Goal: Task Accomplishment & Management: Use online tool/utility

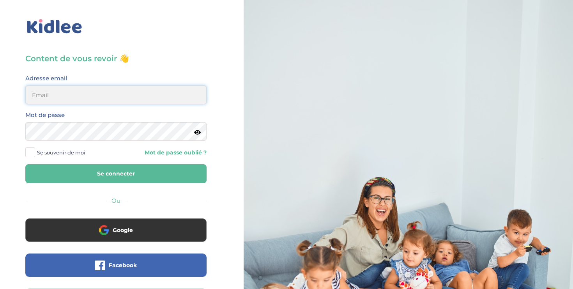
type input "thomasld@sfr.fr"
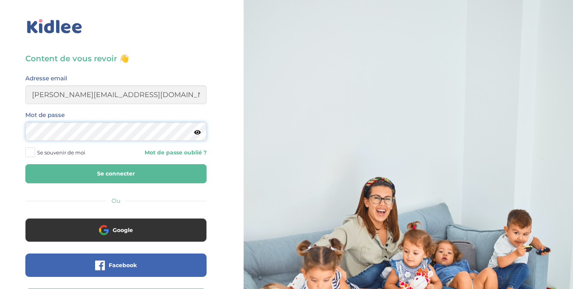
click at [116, 173] on button "Se connecter" at bounding box center [115, 173] width 181 height 19
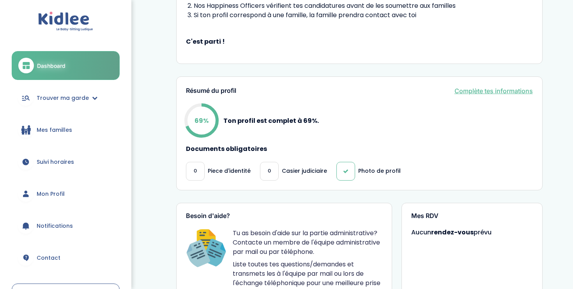
scroll to position [179, 0]
click at [461, 94] on link "Complète tes informations" at bounding box center [493, 91] width 78 height 9
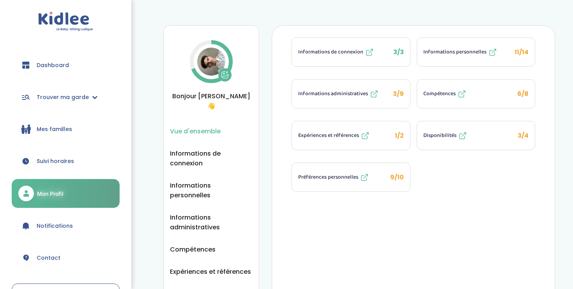
click at [371, 95] on icon at bounding box center [373, 93] width 9 height 9
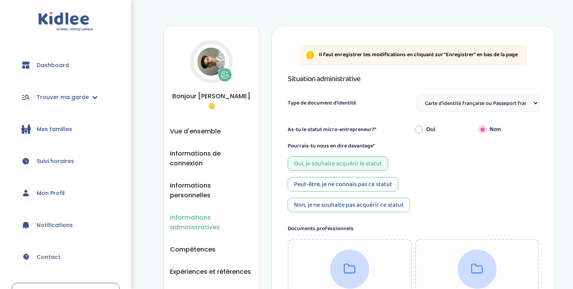
select select "Carte d'identité française ou Passeport français daté de moins de 5 ans"
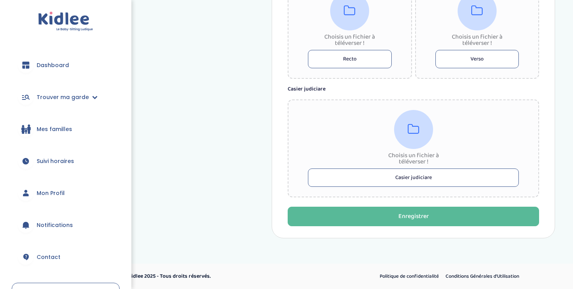
scroll to position [477, 0]
click at [379, 181] on button "Casier judiciare" at bounding box center [413, 177] width 211 height 18
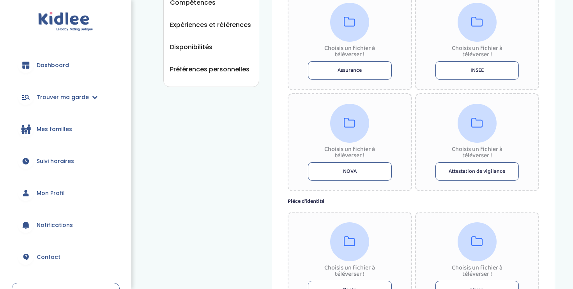
scroll to position [478, 0]
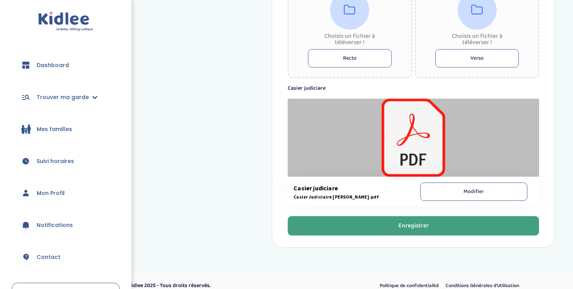
click at [331, 230] on button "Enregistrer" at bounding box center [413, 225] width 251 height 19
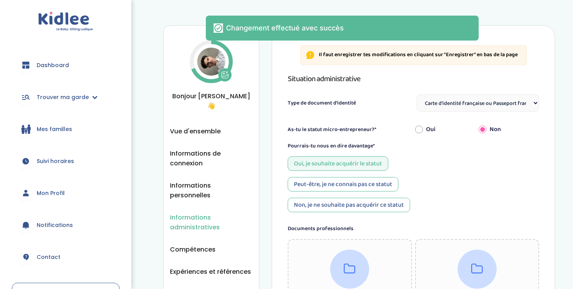
scroll to position [0, 0]
click at [191, 126] on span "Vue d'ensemble" at bounding box center [195, 131] width 51 height 10
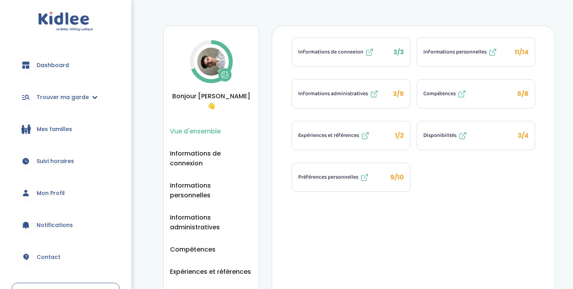
click at [339, 95] on span "Informations administratives" at bounding box center [333, 94] width 70 height 8
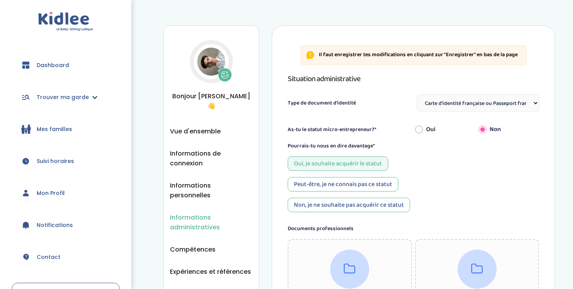
select select "Carte d'identité française ou Passeport français daté de moins de 5 ans"
click at [65, 59] on link "Dashboard" at bounding box center [66, 65] width 108 height 28
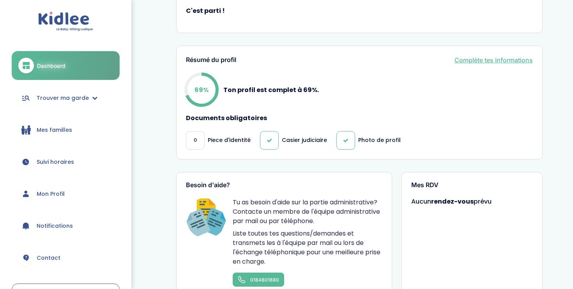
scroll to position [204, 0]
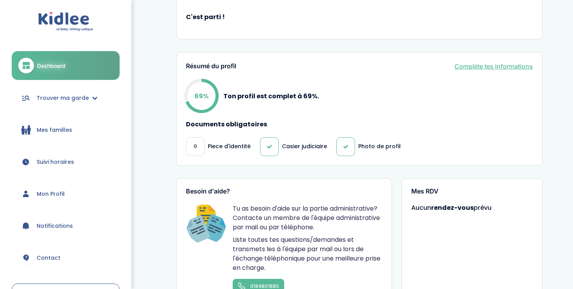
click at [489, 67] on link "Complète tes informations" at bounding box center [493, 66] width 78 height 9
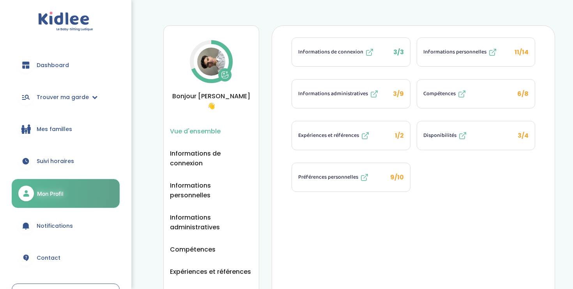
click at [373, 94] on icon at bounding box center [373, 93] width 9 height 9
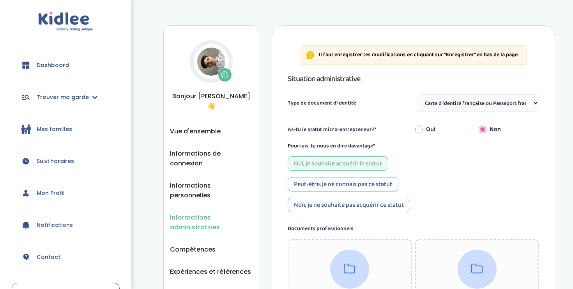
select select "Carte d'identité française ou Passeport français daté de moins de 5 ans"
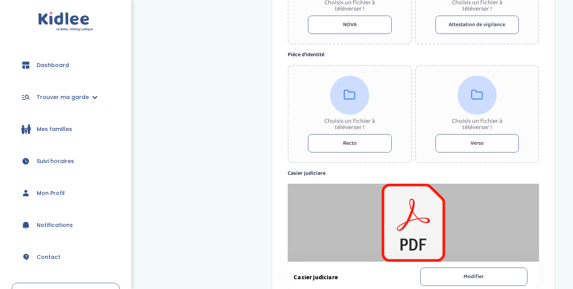
scroll to position [384, 0]
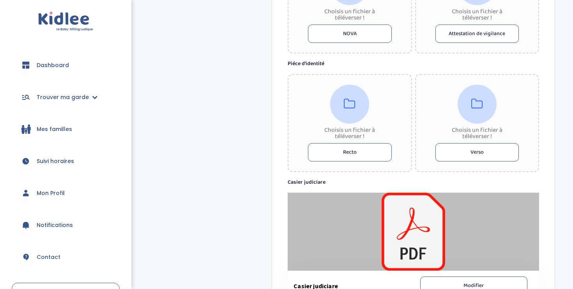
click at [339, 157] on button "Recto" at bounding box center [349, 152] width 83 height 18
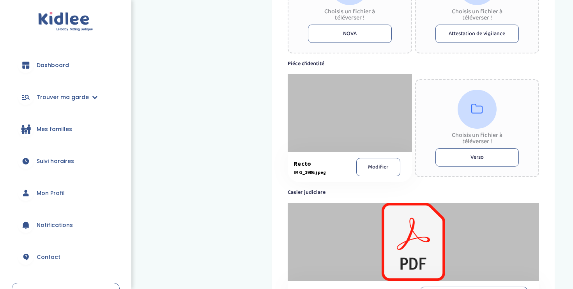
click at [444, 157] on button "Verso" at bounding box center [476, 157] width 83 height 18
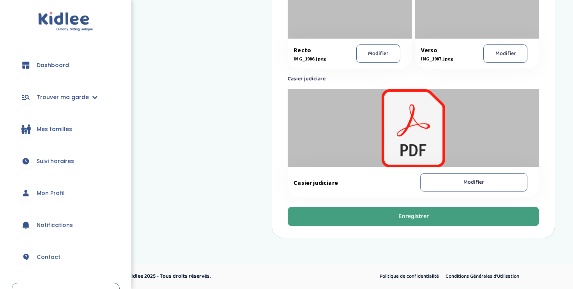
scroll to position [498, 0]
click at [415, 209] on button "Enregistrer" at bounding box center [413, 216] width 251 height 19
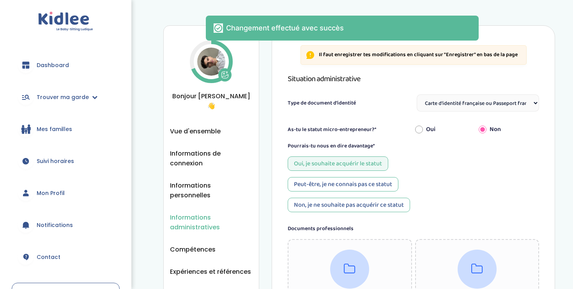
scroll to position [0, 0]
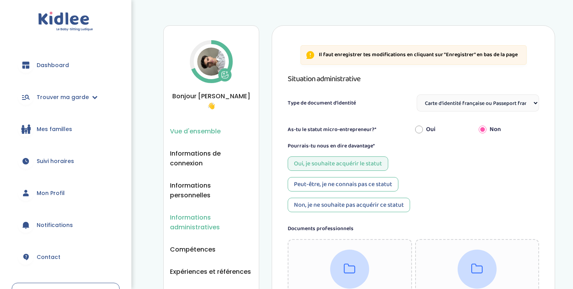
click at [191, 126] on span "Vue d'ensemble" at bounding box center [195, 131] width 51 height 10
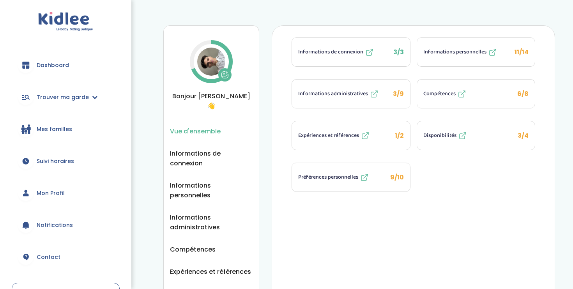
click at [72, 69] on link "Dashboard" at bounding box center [66, 65] width 108 height 28
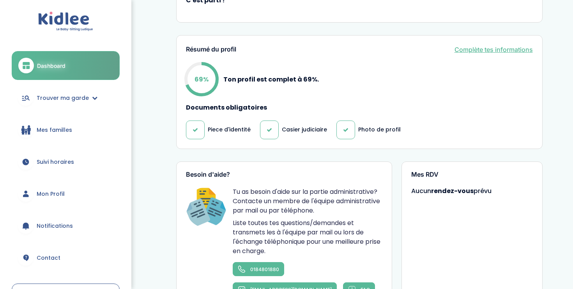
scroll to position [222, 0]
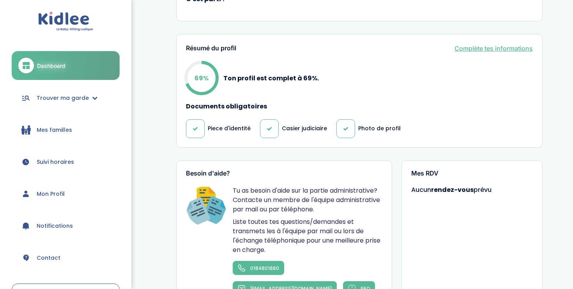
click at [67, 123] on link "Mes familles" at bounding box center [66, 130] width 108 height 28
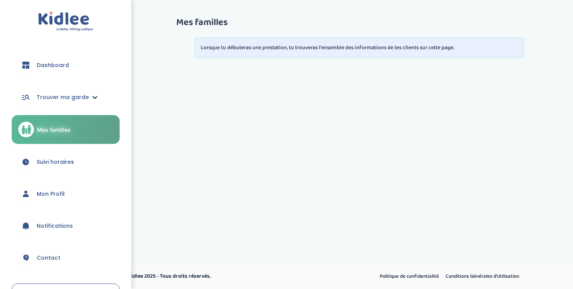
click at [84, 93] on span "Trouver ma garde" at bounding box center [63, 97] width 52 height 8
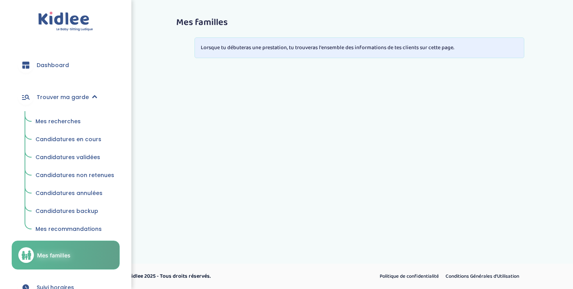
click at [71, 120] on span "Mes recherches" at bounding box center [57, 121] width 45 height 8
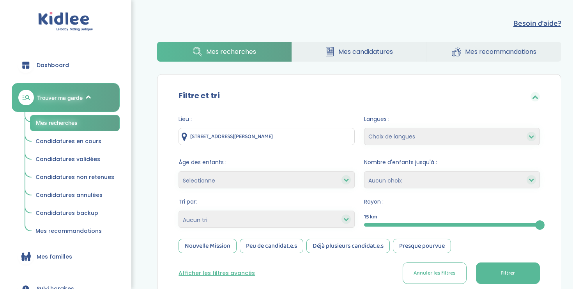
select select "12"
select select
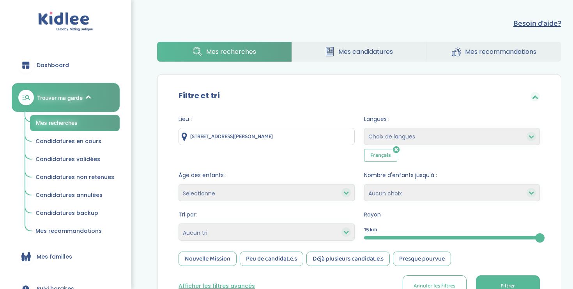
select select "2"
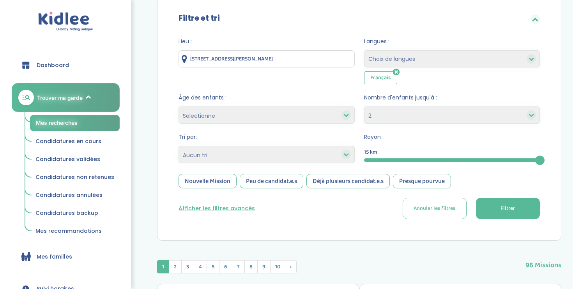
scroll to position [80, 0]
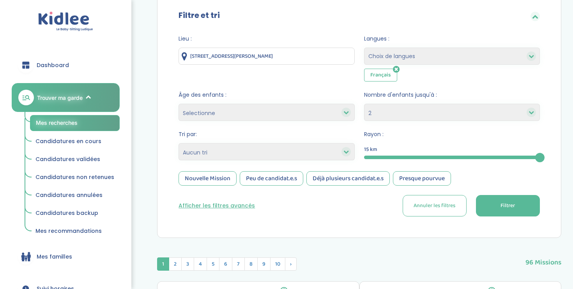
click at [232, 205] on button "Afficher les filtres avancés" at bounding box center [216, 205] width 76 height 8
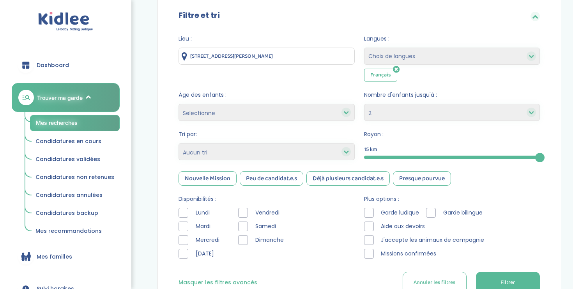
click at [184, 214] on div at bounding box center [183, 213] width 10 height 10
click at [185, 251] on div at bounding box center [183, 254] width 10 height 10
click at [246, 214] on div at bounding box center [243, 213] width 10 height 10
click at [378, 214] on span "Garde ludique" at bounding box center [400, 213] width 45 height 8
click at [369, 208] on div at bounding box center [369, 213] width 10 height 10
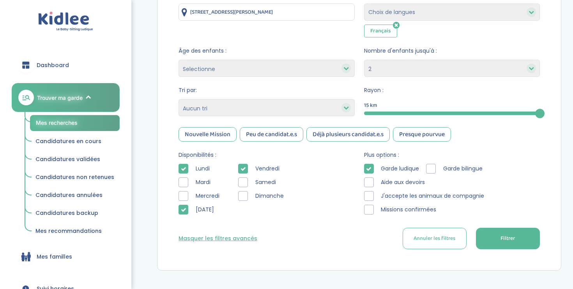
scroll to position [126, 0]
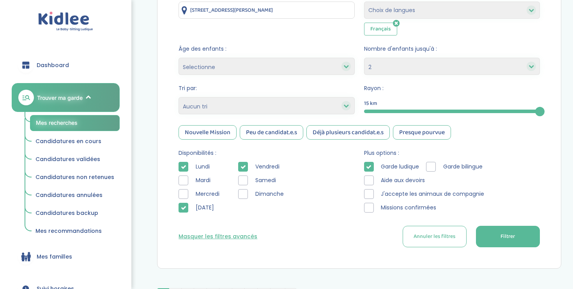
click at [369, 192] on div at bounding box center [369, 194] width 10 height 10
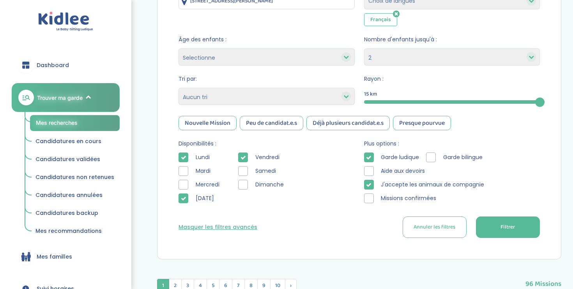
scroll to position [136, 0]
click at [502, 228] on span "Filtrer" at bounding box center [507, 227] width 14 height 8
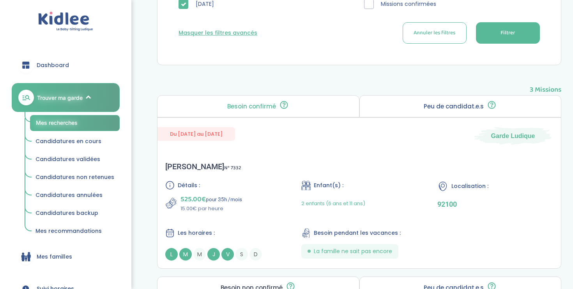
scroll to position [328, 0]
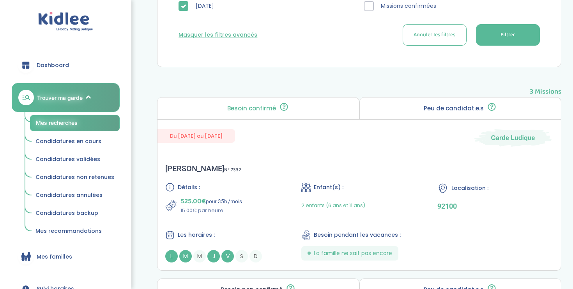
click at [399, 110] on div "Peu de candidat.e.s 🔍 D’autres personnes ont déjà postulé. Tu peux encore faire…" at bounding box center [460, 108] width 202 height 22
click at [274, 163] on div "Hannah K . N° 7332 Détails : 525.00€ pour 35h /mois 15.00€ par heure Enfant(s) …" at bounding box center [358, 213] width 403 height 114
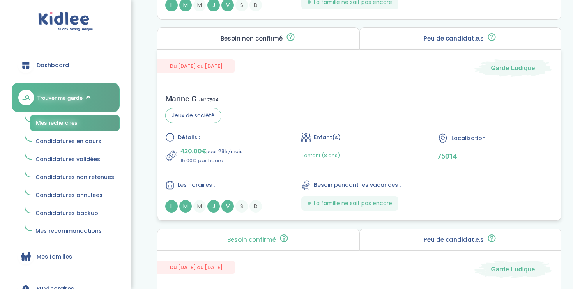
scroll to position [580, 0]
click at [262, 133] on div "Détails :" at bounding box center [223, 136] width 116 height 9
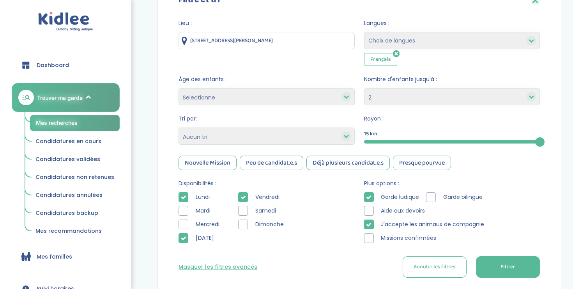
scroll to position [95, 0]
click at [371, 227] on icon at bounding box center [368, 224] width 5 height 5
click at [371, 227] on div at bounding box center [369, 225] width 10 height 10
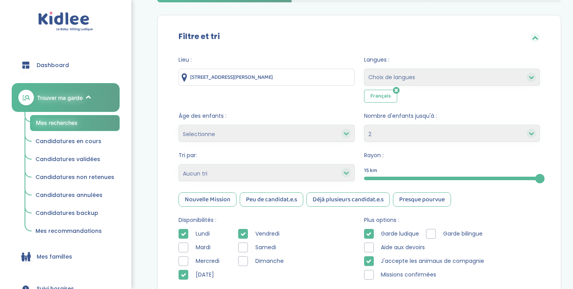
scroll to position [41, 0]
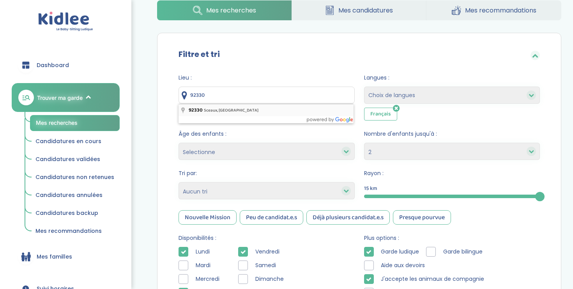
type input "92330 Sceaux, France"
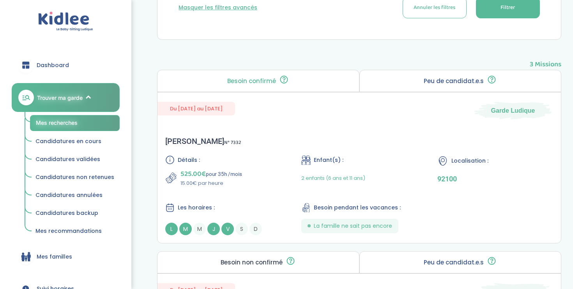
scroll to position [351, 0]
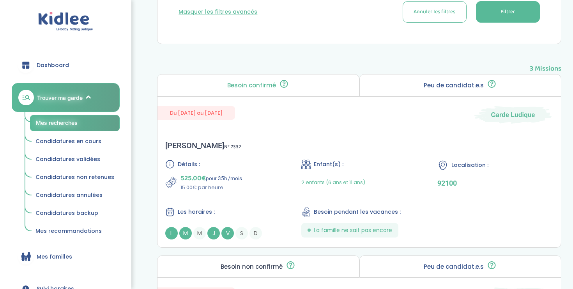
click at [509, 17] on button "Filtrer" at bounding box center [508, 11] width 64 height 21
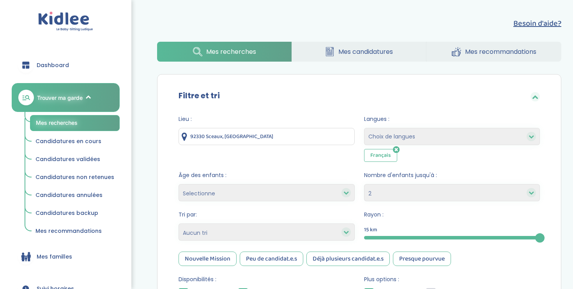
scroll to position [0, 0]
click at [396, 150] on icon at bounding box center [396, 150] width 7 height 8
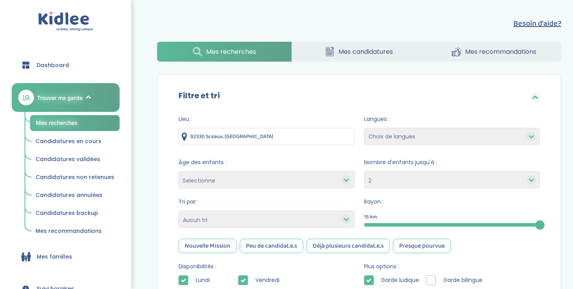
select select
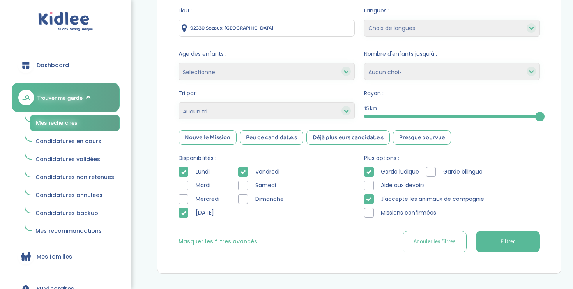
scroll to position [108, 0]
click at [266, 25] on input "92330 Sceaux, France" at bounding box center [266, 28] width 176 height 17
click at [314, 48] on form "Lieu : 92330 Sceaux, France Langues : Choix de langues Allemand Anglais Arabe E…" at bounding box center [358, 130] width 361 height 246
click at [505, 236] on button "Filtrer" at bounding box center [508, 242] width 64 height 21
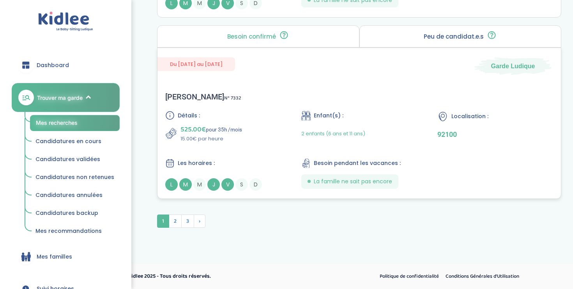
scroll to position [2211, 0]
click at [180, 221] on span "2" at bounding box center [175, 220] width 13 height 13
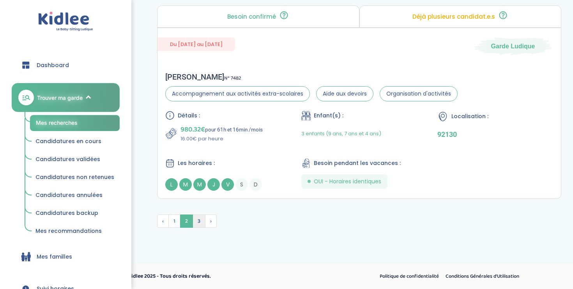
click at [200, 217] on span "3" at bounding box center [199, 220] width 13 height 13
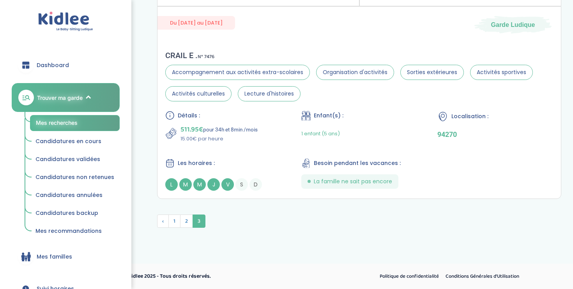
scroll to position [1448, 0]
click at [173, 223] on span "1" at bounding box center [174, 220] width 12 height 13
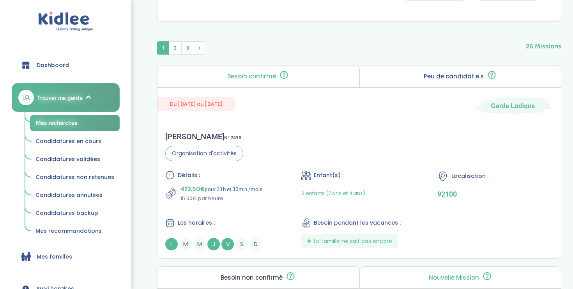
scroll to position [360, 0]
click at [296, 136] on div "Sophie B . N° 7436 Organisation d'activités Détails : 472.50€ pour 31h et 30min…" at bounding box center [358, 191] width 403 height 134
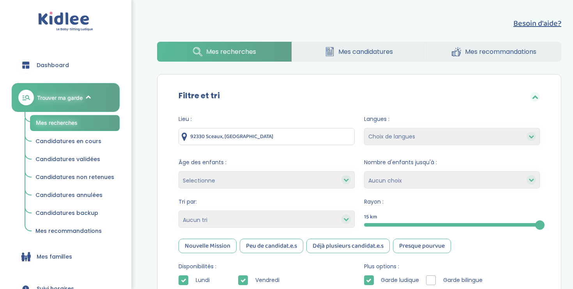
scroll to position [0, 0]
click at [235, 136] on input "92330 Sceaux, France" at bounding box center [266, 136] width 176 height 17
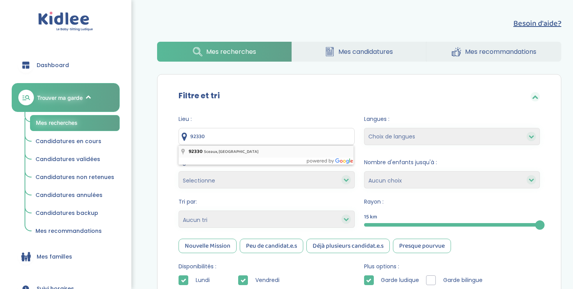
type input "92330 Sceaux, France"
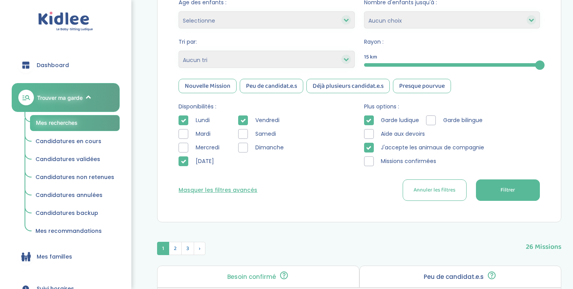
scroll to position [231, 0]
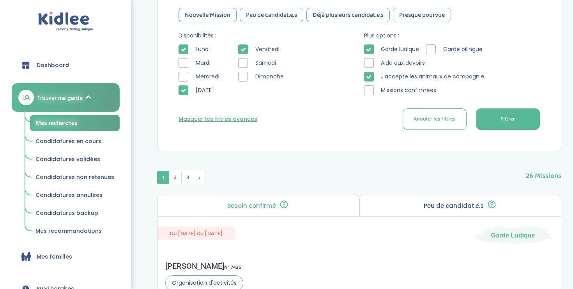
click at [494, 119] on button "Filtrer" at bounding box center [508, 118] width 64 height 21
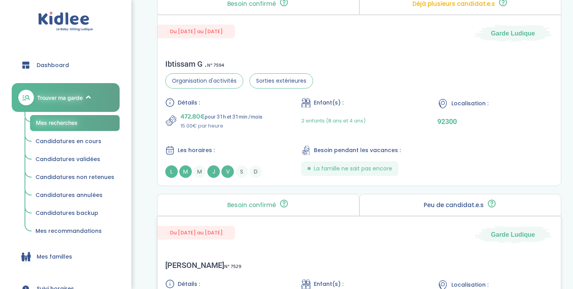
scroll to position [1437, 0]
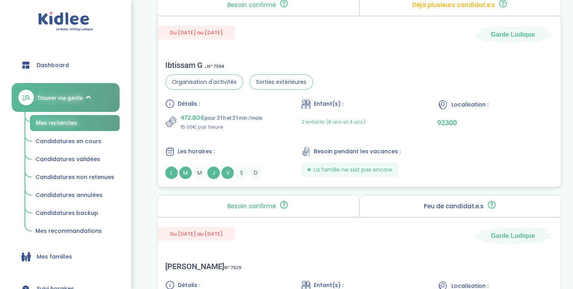
click at [364, 96] on div "Ibtissam G . N° 7594 Organisation d'activités Sorties extérieures Détails : 472…" at bounding box center [358, 120] width 403 height 134
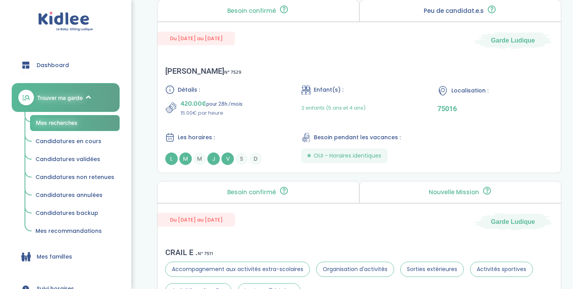
scroll to position [1631, 0]
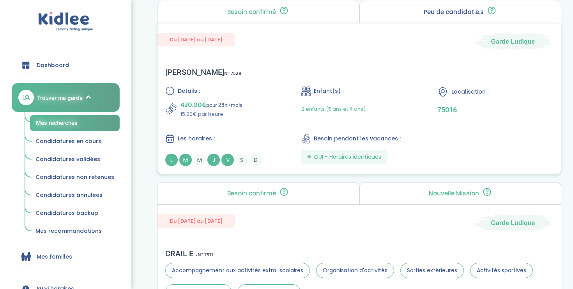
click at [271, 111] on div "420.00€ pour 28h /mois 15.00€ par heure" at bounding box center [223, 108] width 116 height 19
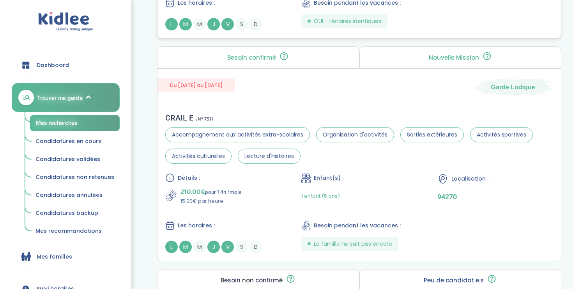
scroll to position [1770, 0]
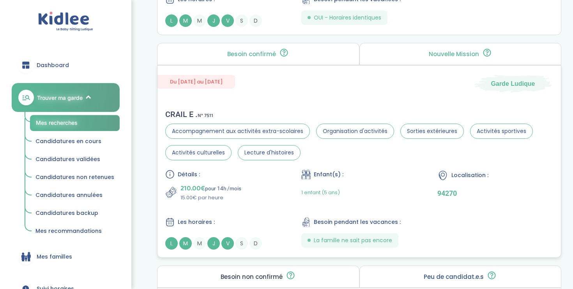
click at [300, 89] on div "Du 03-09-2025 au 31-07-2026 Garde Ludique" at bounding box center [358, 78] width 403 height 27
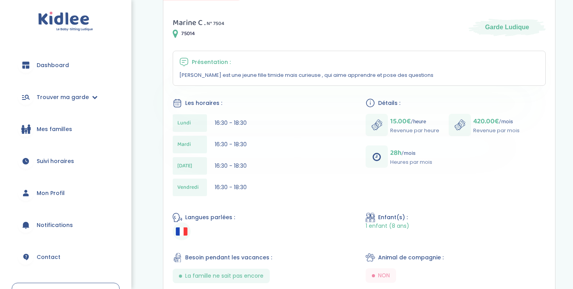
scroll to position [131, 0]
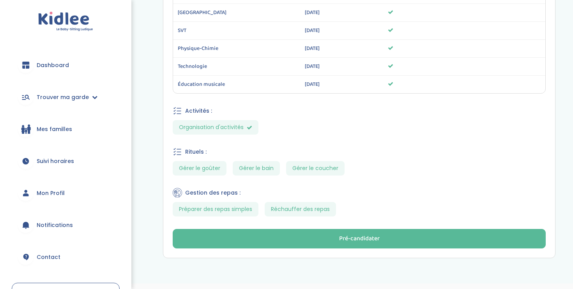
scroll to position [588, 0]
click at [262, 166] on span "Gérer le bain" at bounding box center [256, 168] width 47 height 14
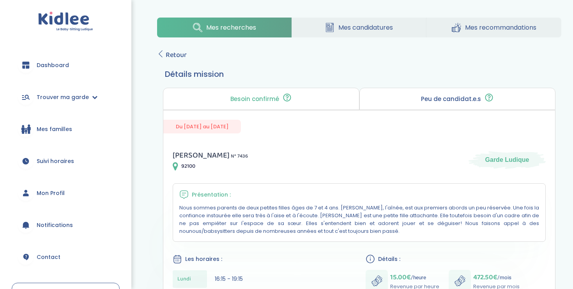
scroll to position [0, 0]
click at [168, 54] on span "Retour" at bounding box center [176, 54] width 21 height 11
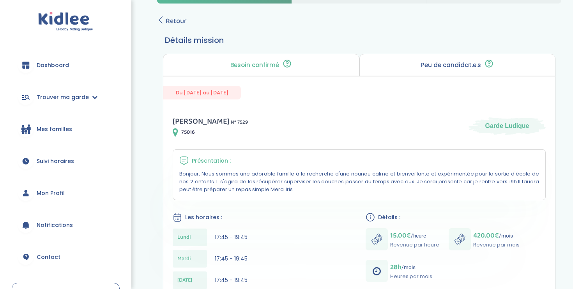
scroll to position [33, 0]
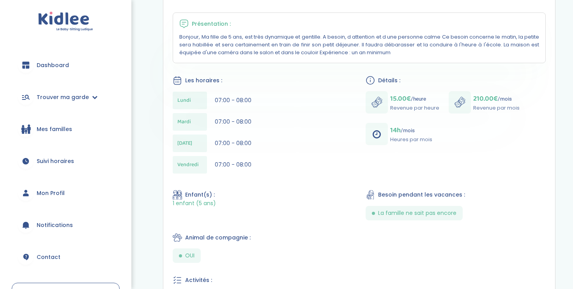
scroll to position [166, 0]
